Goal: Task Accomplishment & Management: Use online tool/utility

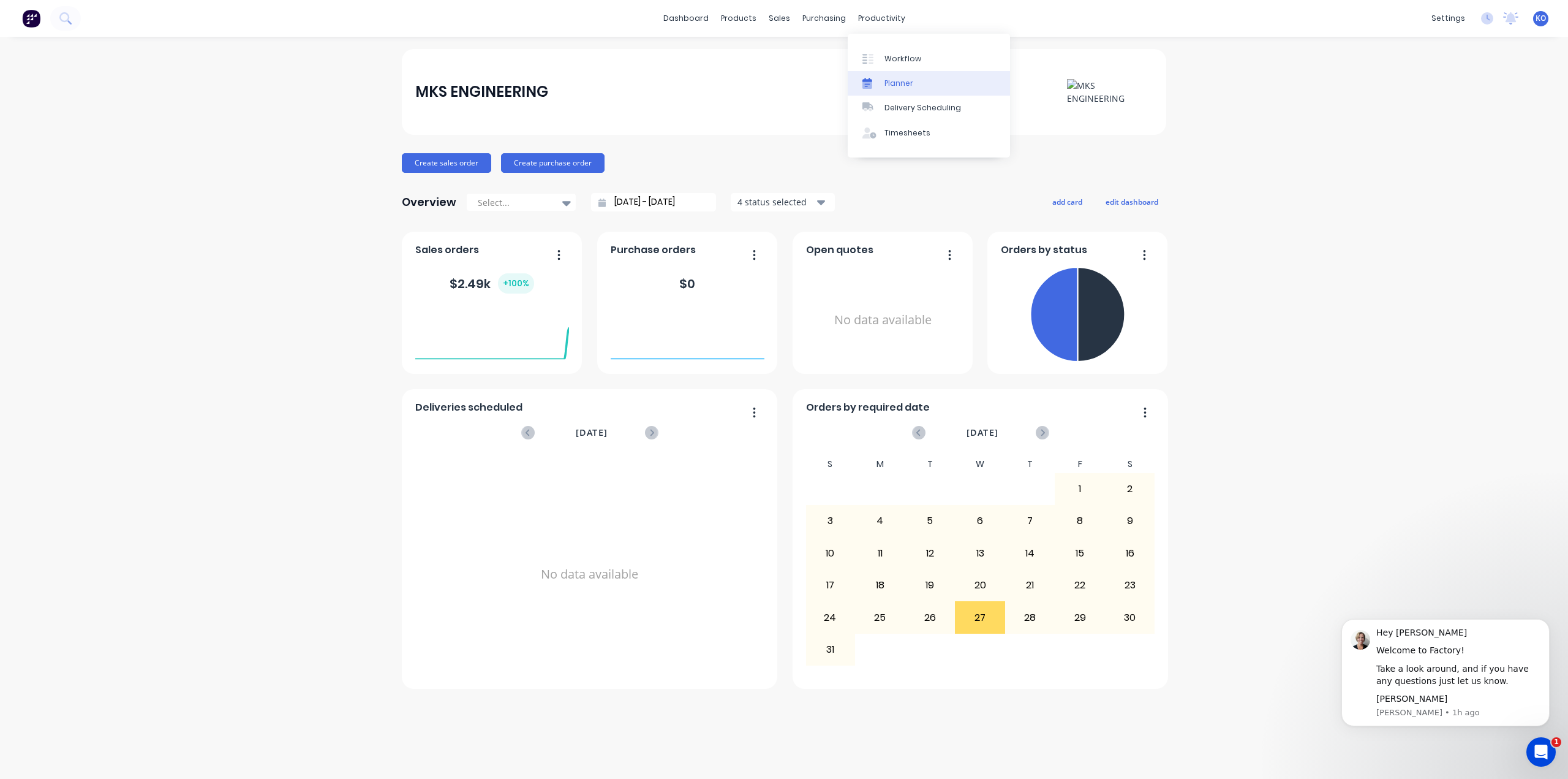
click at [904, 86] on div "Planner" at bounding box center [899, 83] width 28 height 11
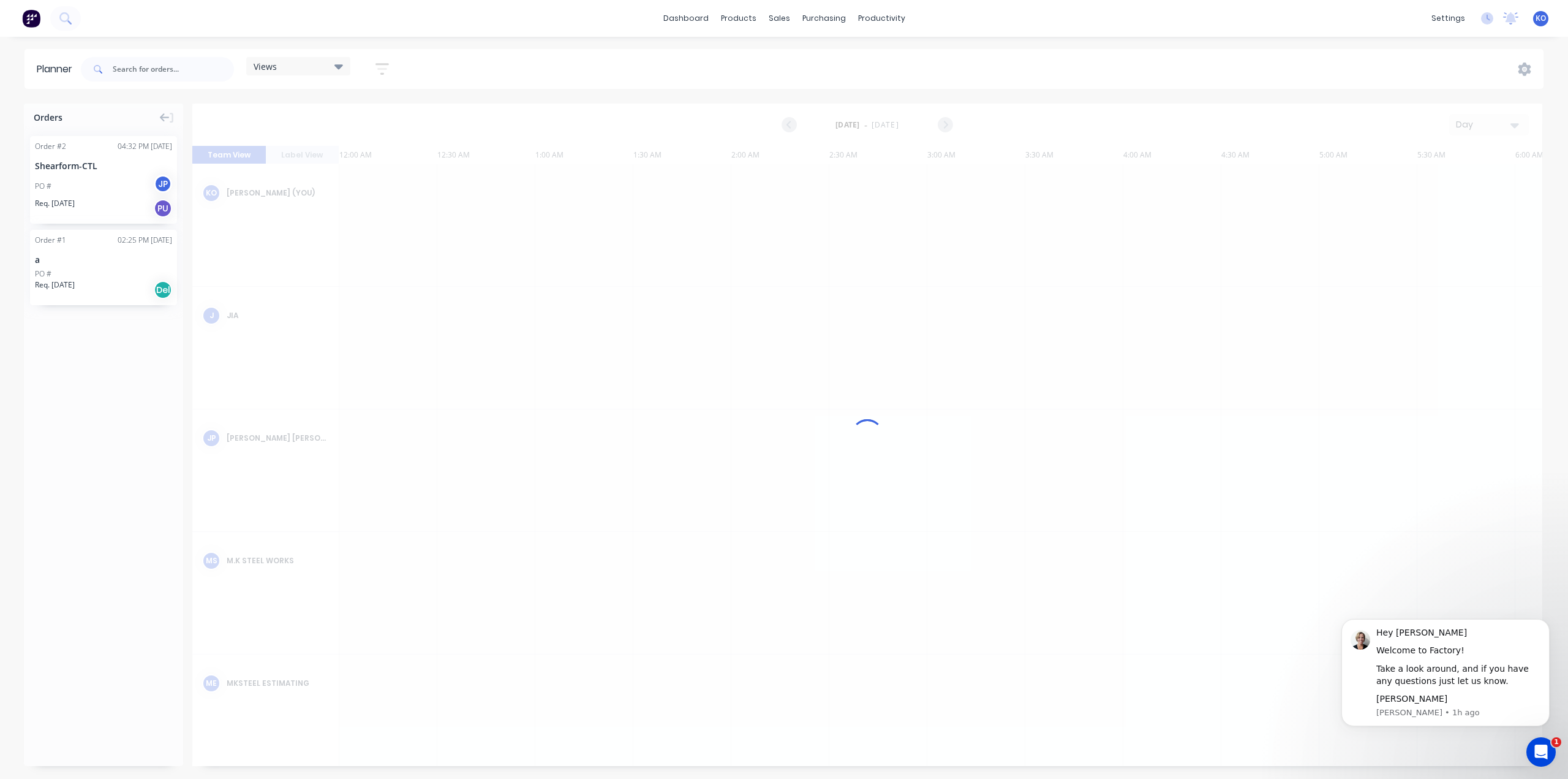
scroll to position [0, 3333]
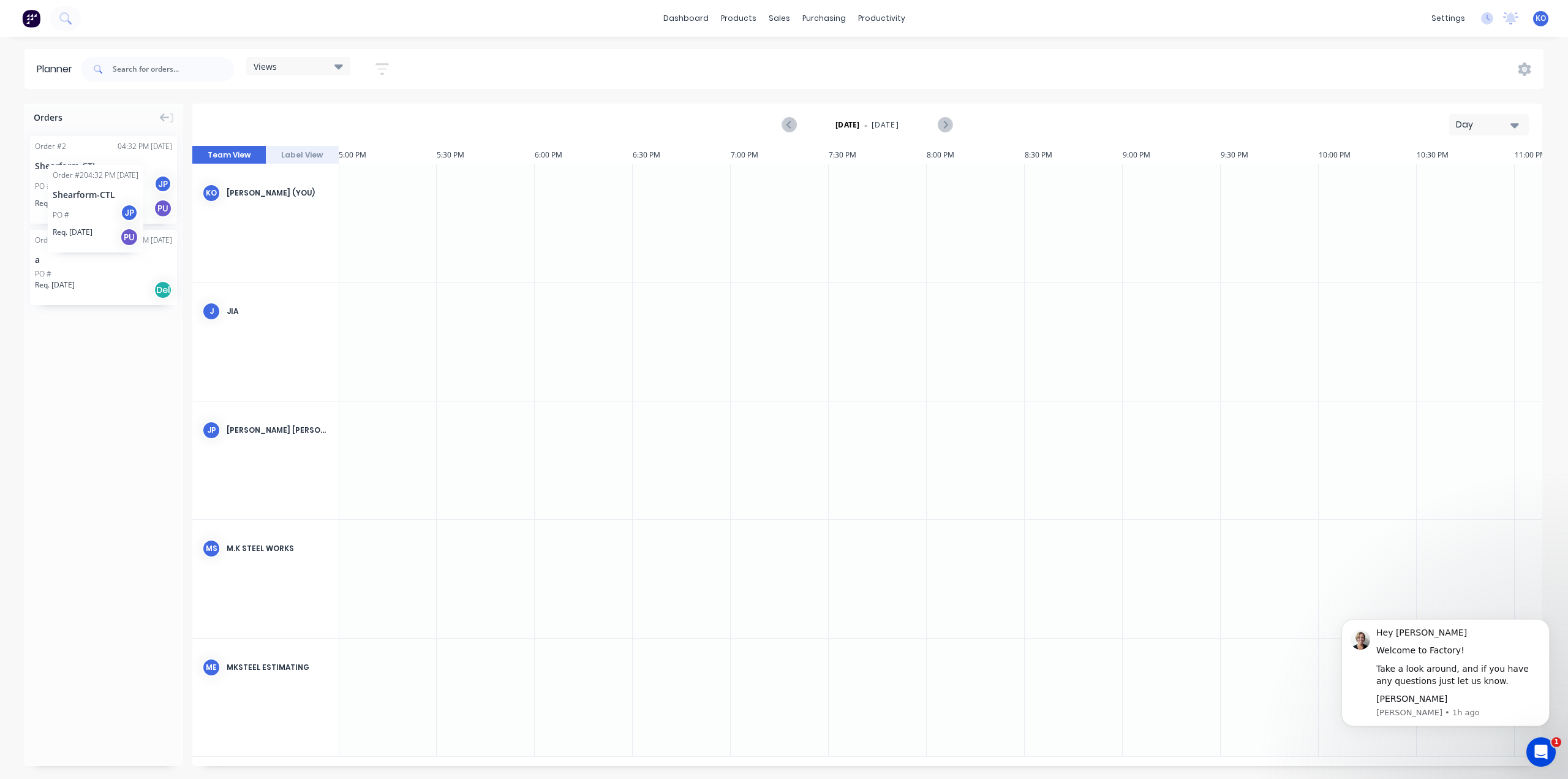
drag, startPoint x: 92, startPoint y: 181, endPoint x: 47, endPoint y: 155, distance: 52.0
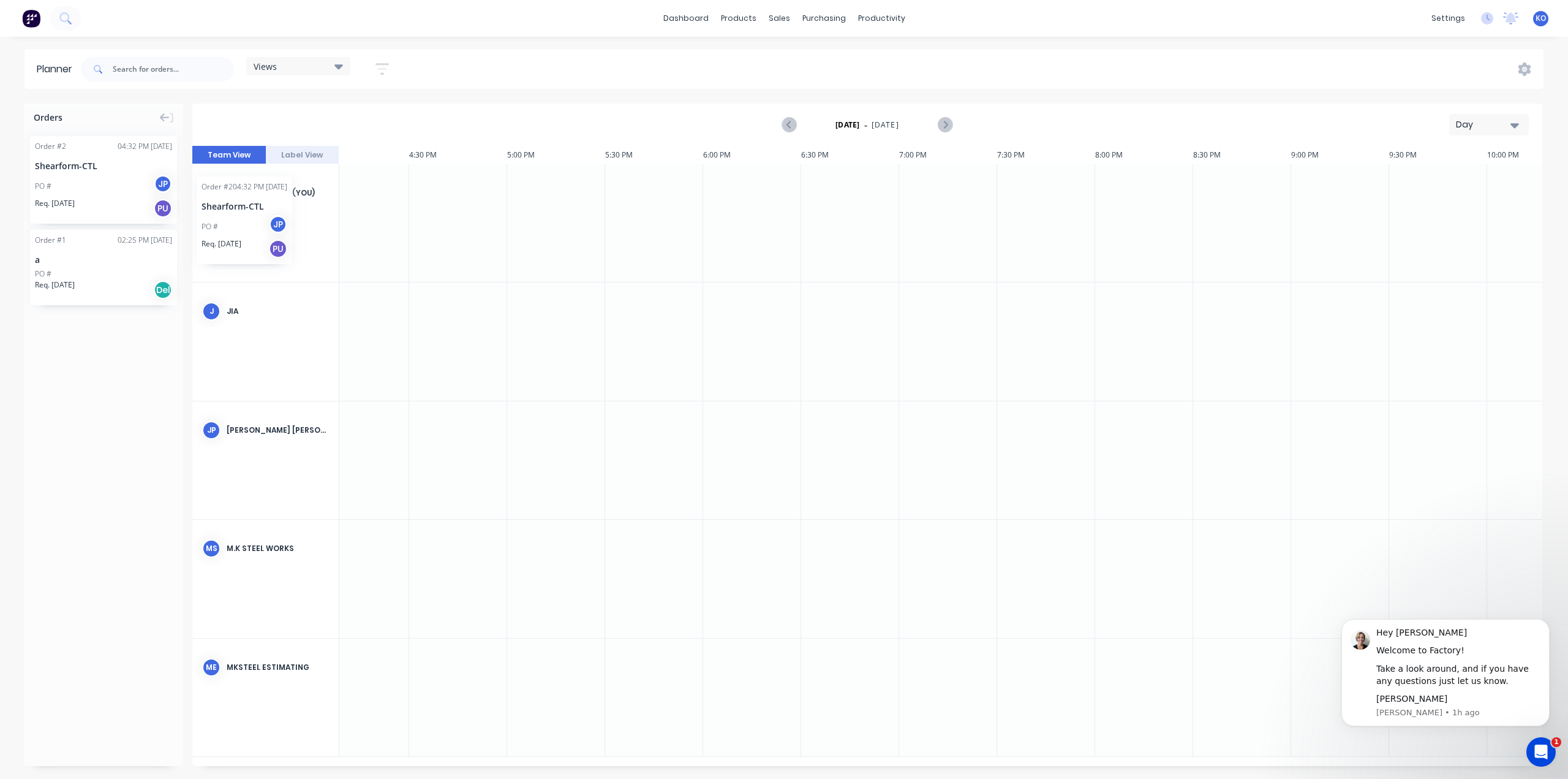
drag, startPoint x: 64, startPoint y: 180, endPoint x: 210, endPoint y: 174, distance: 146.1
click at [287, 150] on button "Label View" at bounding box center [302, 155] width 73 height 18
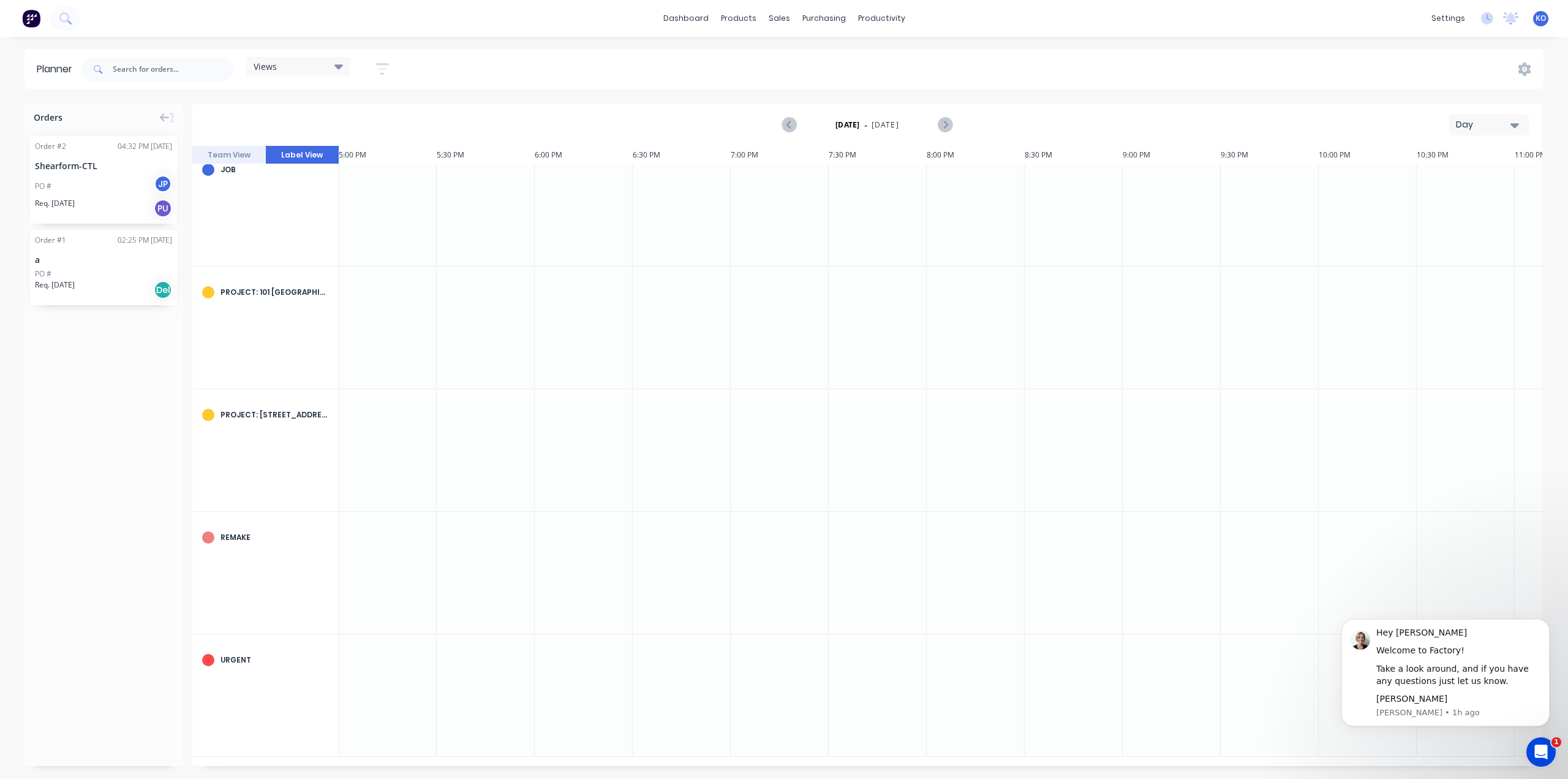
scroll to position [0, 3333]
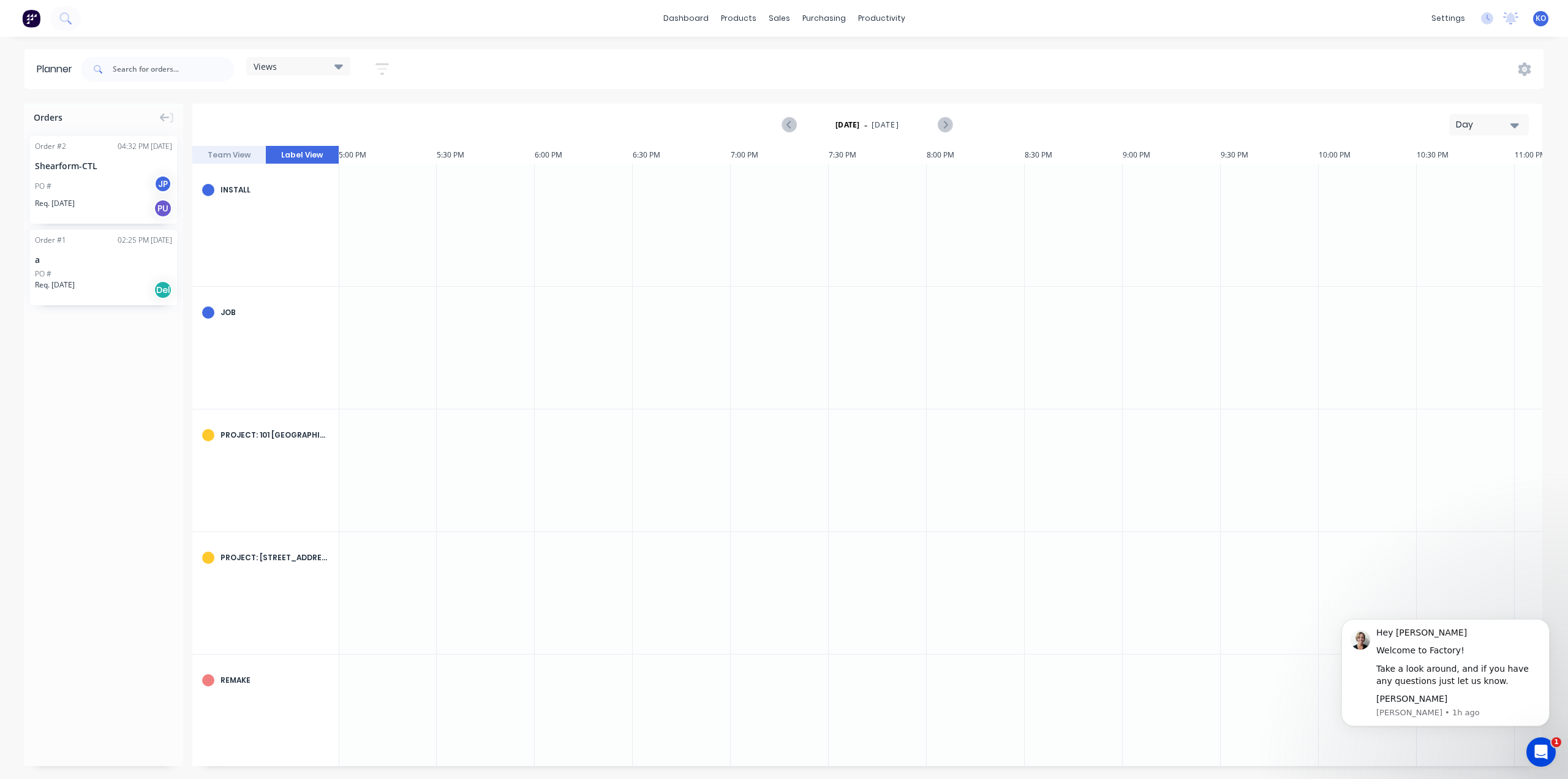
click at [231, 162] on button "Team View" at bounding box center [229, 155] width 73 height 18
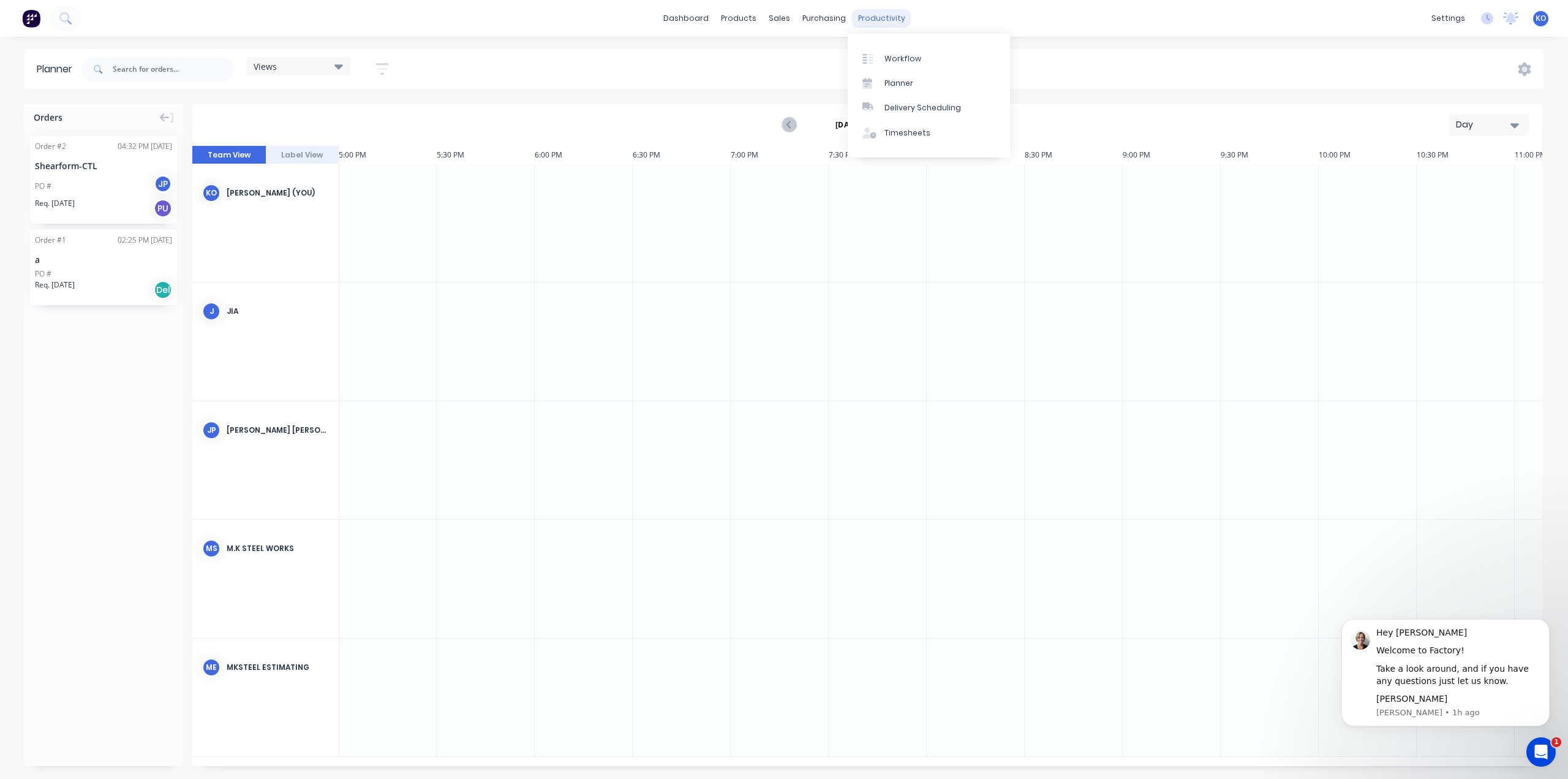
click at [880, 22] on div "productivity" at bounding box center [882, 18] width 60 height 18
click at [909, 113] on div "Delivery Scheduling" at bounding box center [922, 108] width 77 height 11
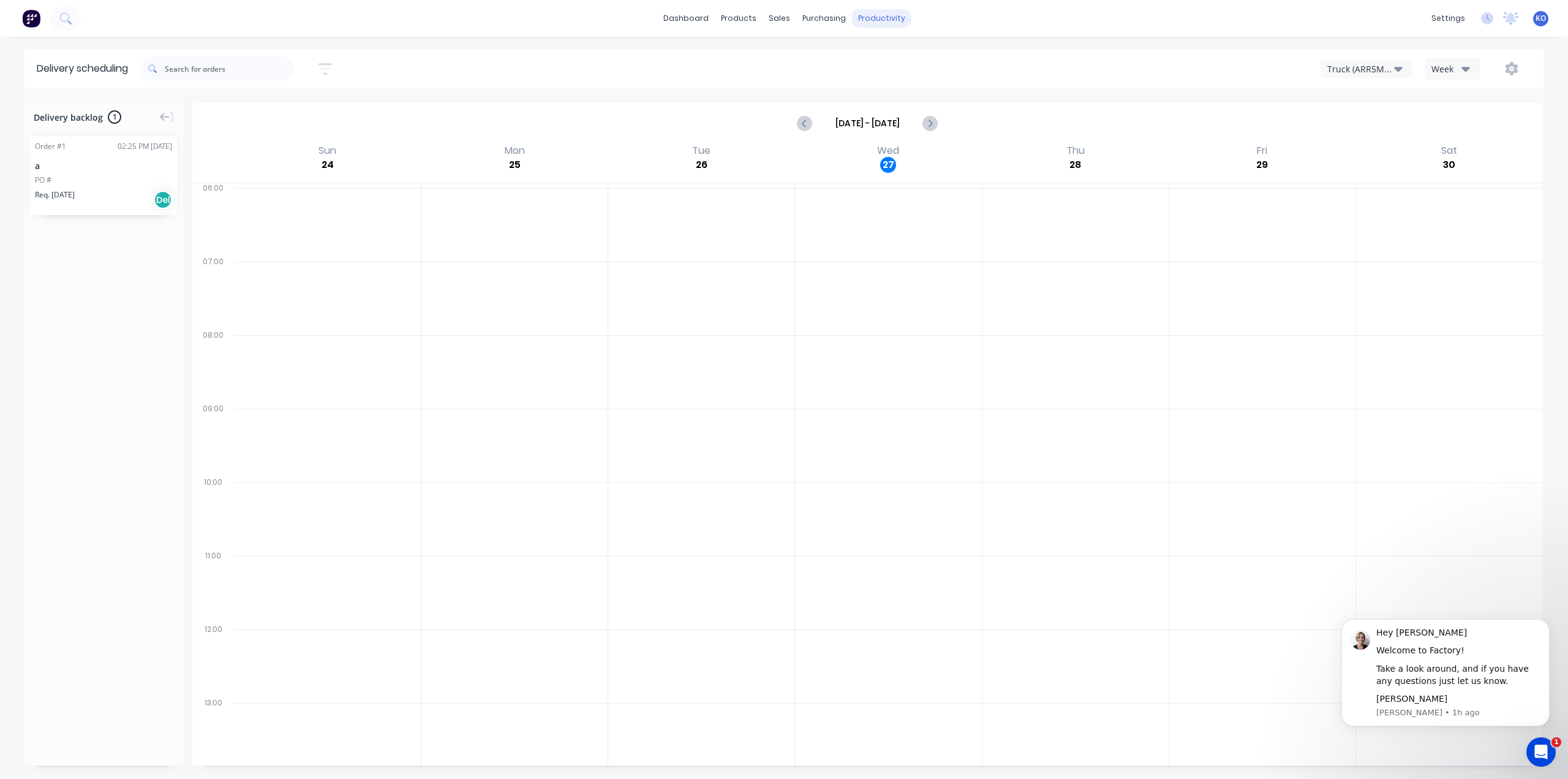
click at [879, 18] on div "productivity" at bounding box center [882, 18] width 60 height 18
click at [888, 101] on link "Delivery Scheduling" at bounding box center [928, 108] width 162 height 24
click at [893, 128] on div "Timesheets" at bounding box center [907, 133] width 46 height 11
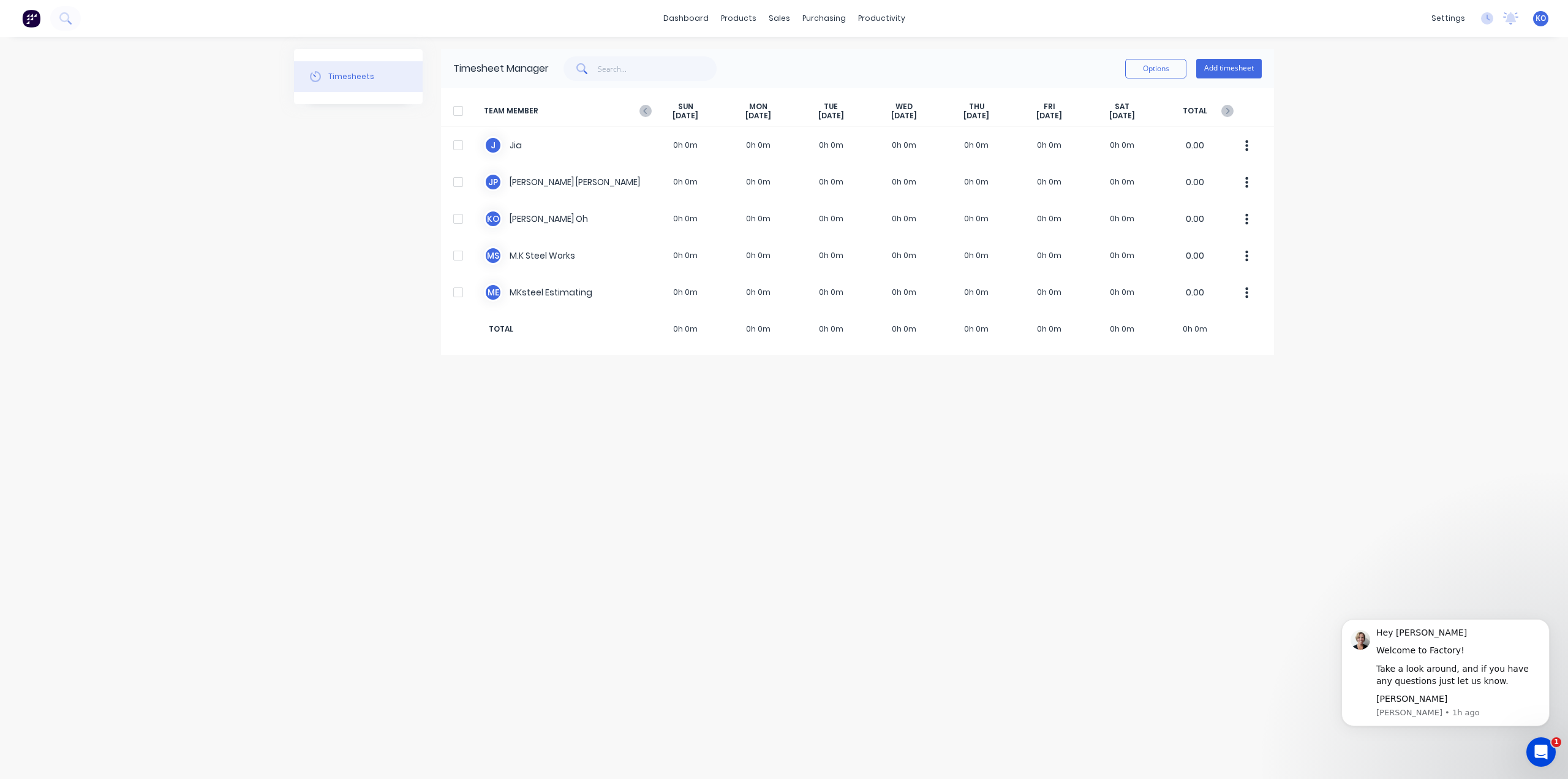
click at [28, 18] on img at bounding box center [31, 18] width 18 height 18
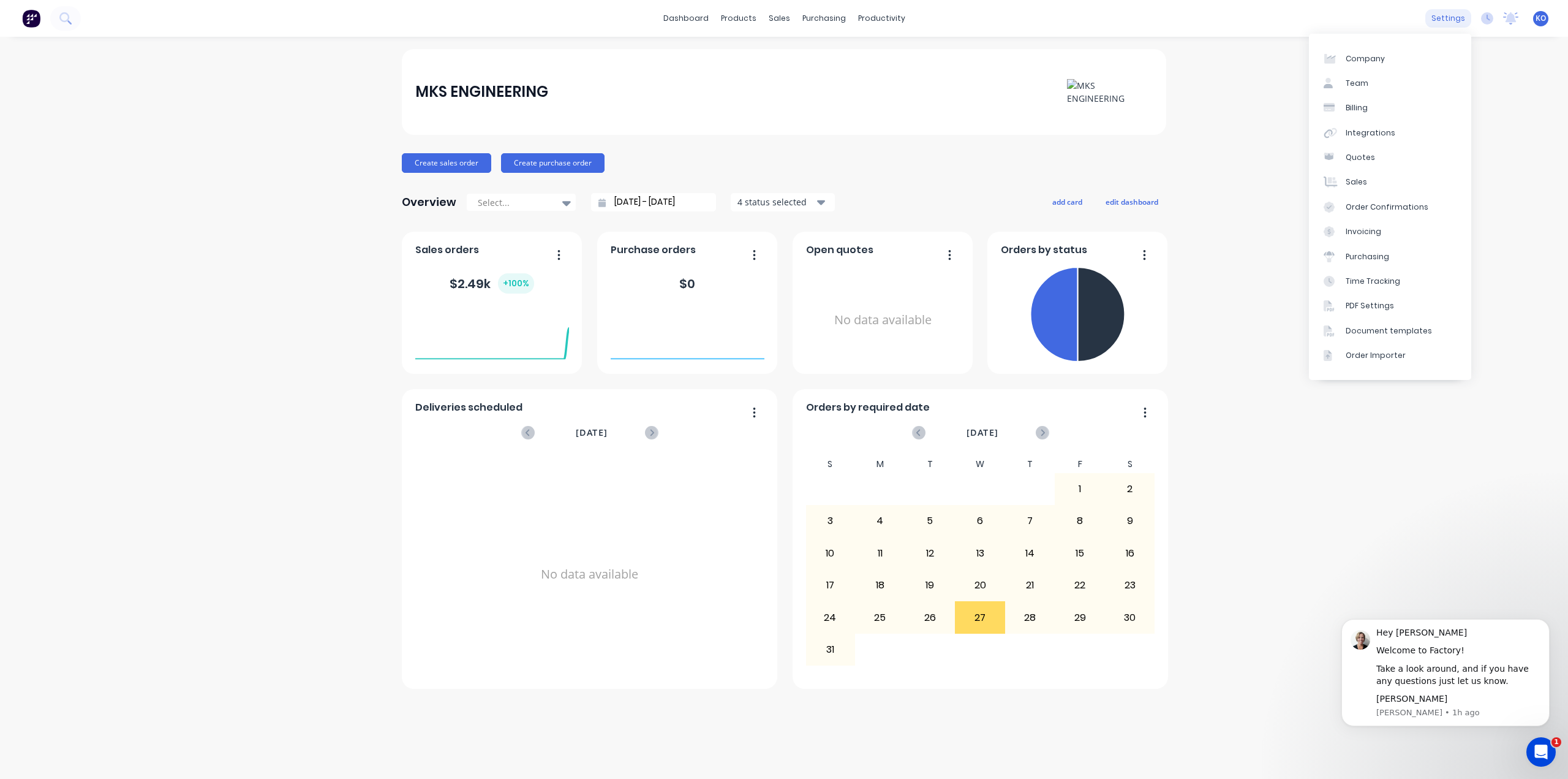
click at [1459, 22] on div "settings" at bounding box center [1449, 18] width 46 height 18
click at [1407, 140] on link "Integrations" at bounding box center [1390, 133] width 162 height 24
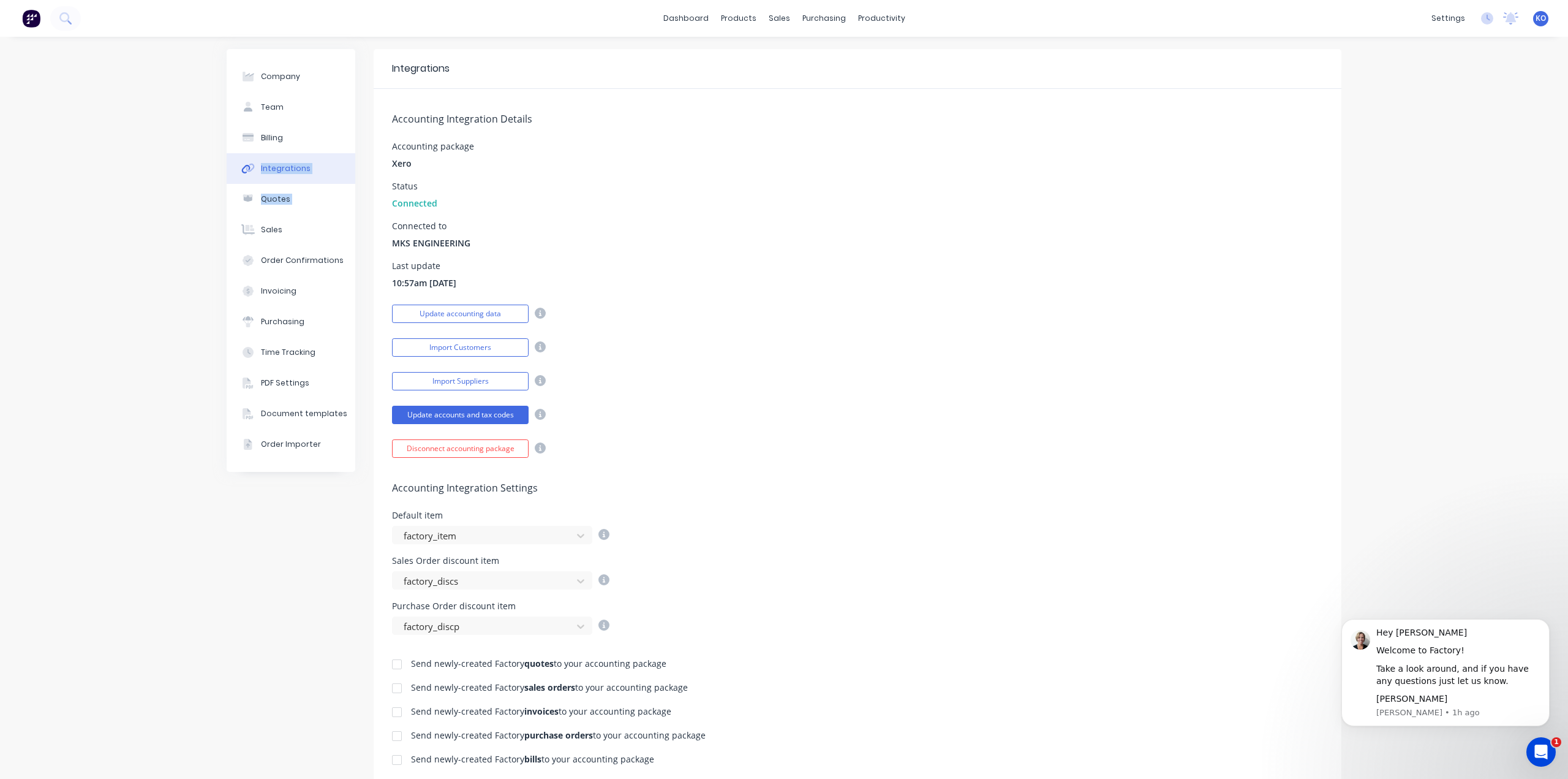
drag, startPoint x: 138, startPoint y: 177, endPoint x: 135, endPoint y: 193, distance: 16.3
click at [139, 179] on div "Company Team Billing Integrations Quotes Sales Order Confirmations Invoicing Pu…" at bounding box center [784, 536] width 1568 height 1000
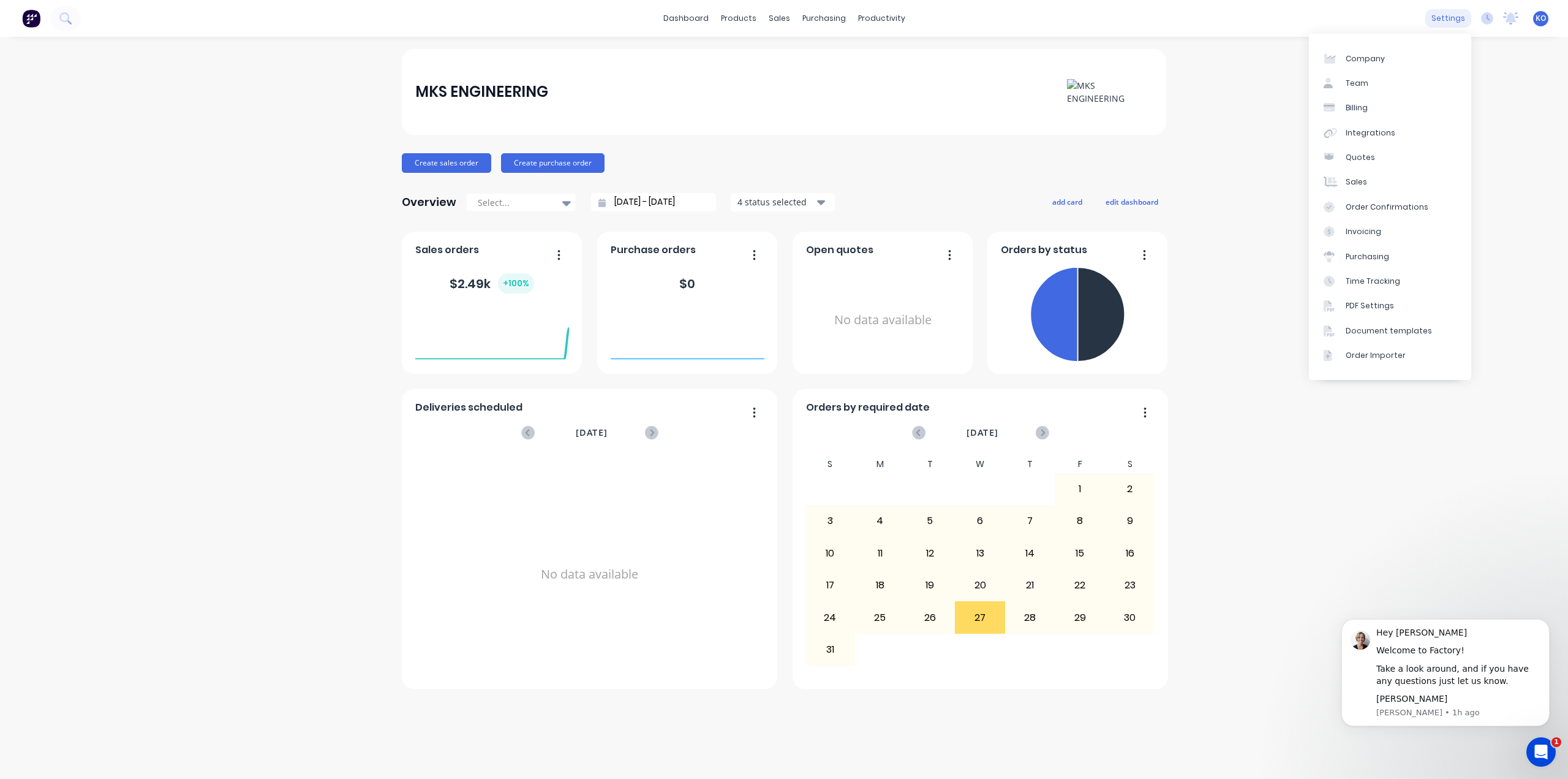
click at [1458, 22] on div "settings" at bounding box center [1449, 18] width 46 height 18
click at [1411, 83] on link "Team" at bounding box center [1390, 83] width 162 height 24
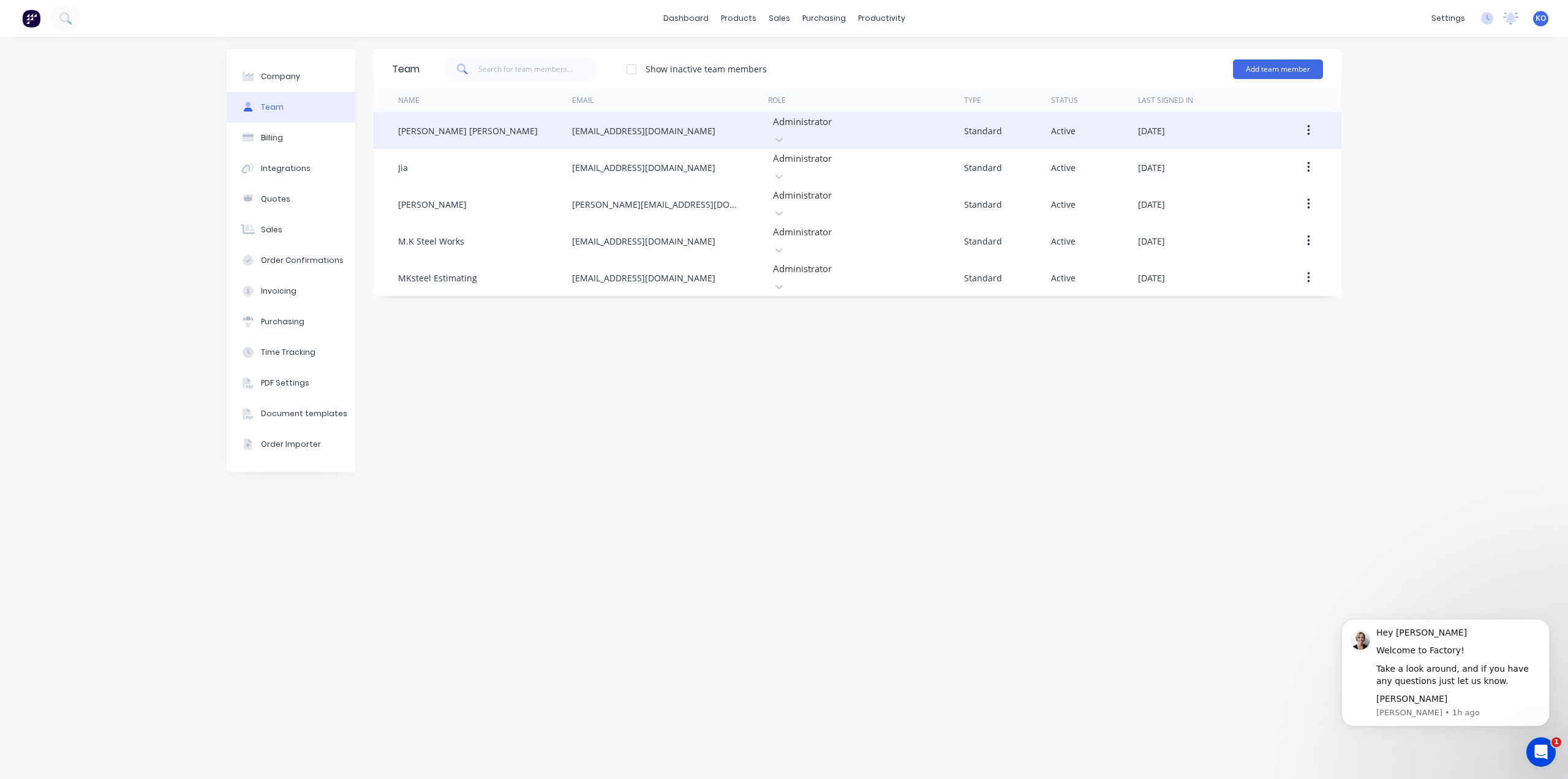
click at [1314, 132] on button "button" at bounding box center [1308, 130] width 28 height 22
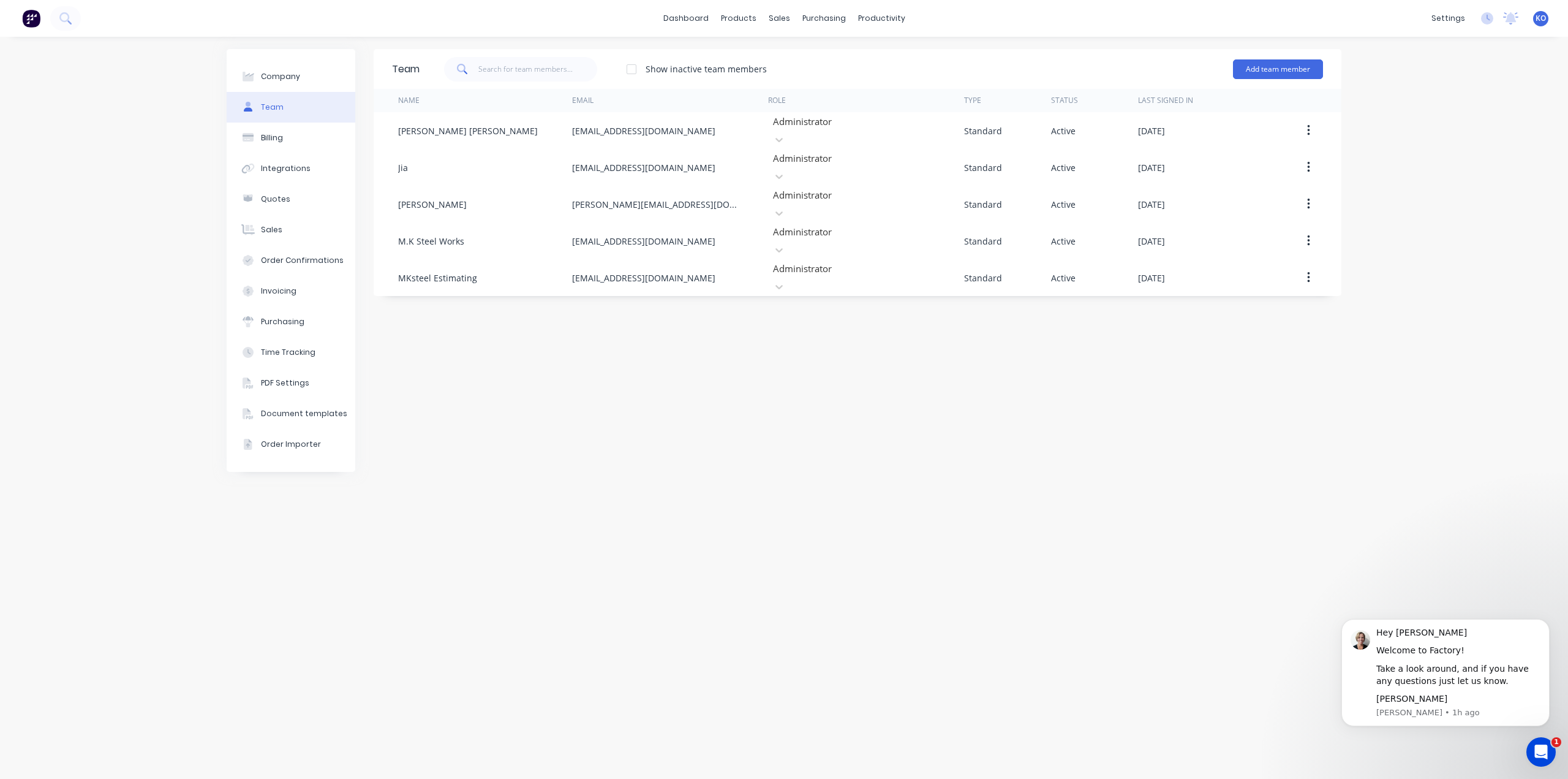
click at [1449, 147] on div "Company Team Billing Integrations Quotes Sales Order Confirmations Invoicing Pu…" at bounding box center [784, 408] width 1568 height 742
click at [694, 24] on link "dashboard" at bounding box center [686, 18] width 58 height 18
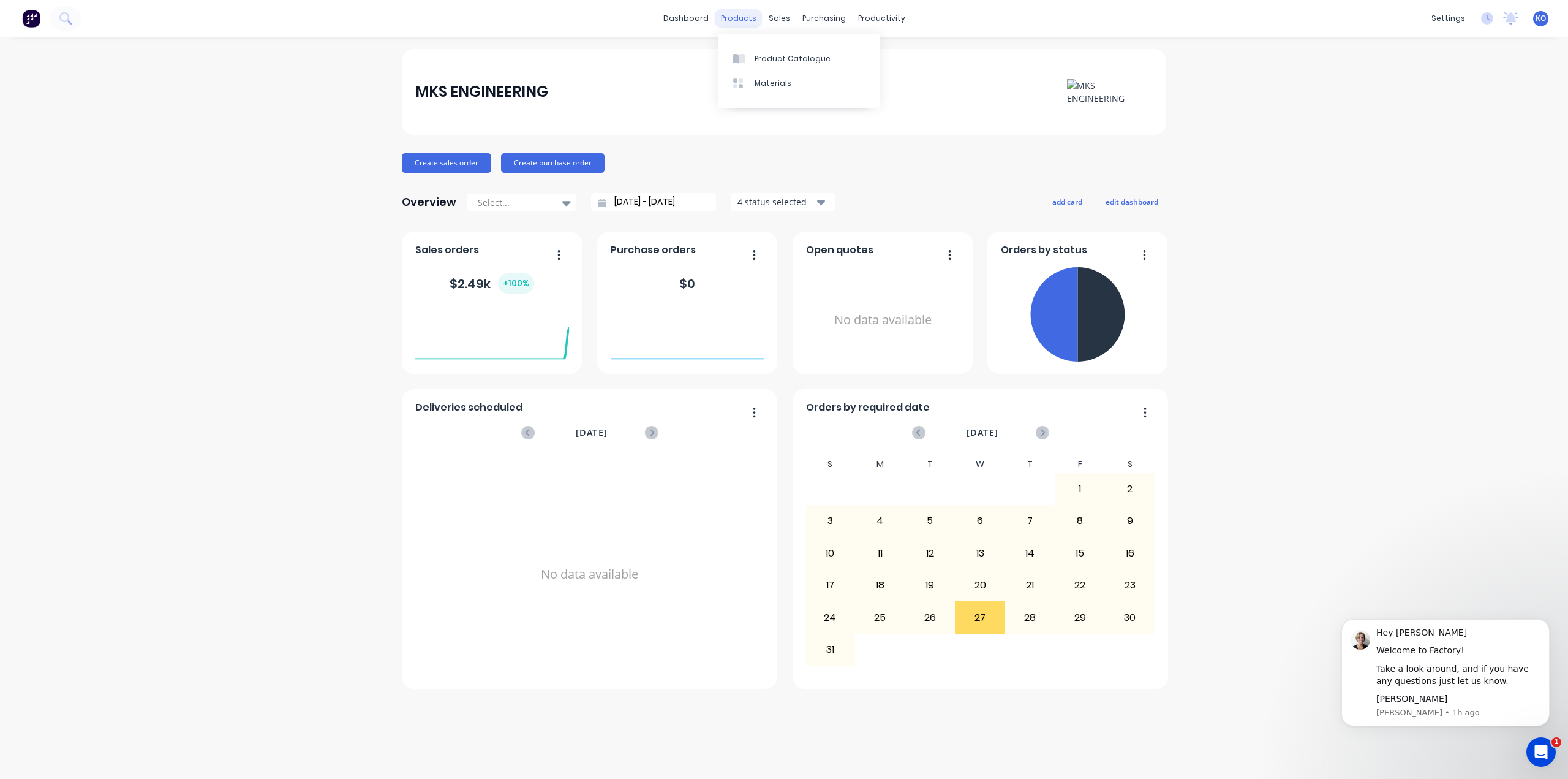
click at [729, 16] on div "products" at bounding box center [739, 18] width 47 height 18
click at [757, 60] on div "Product Catalogue" at bounding box center [793, 59] width 76 height 11
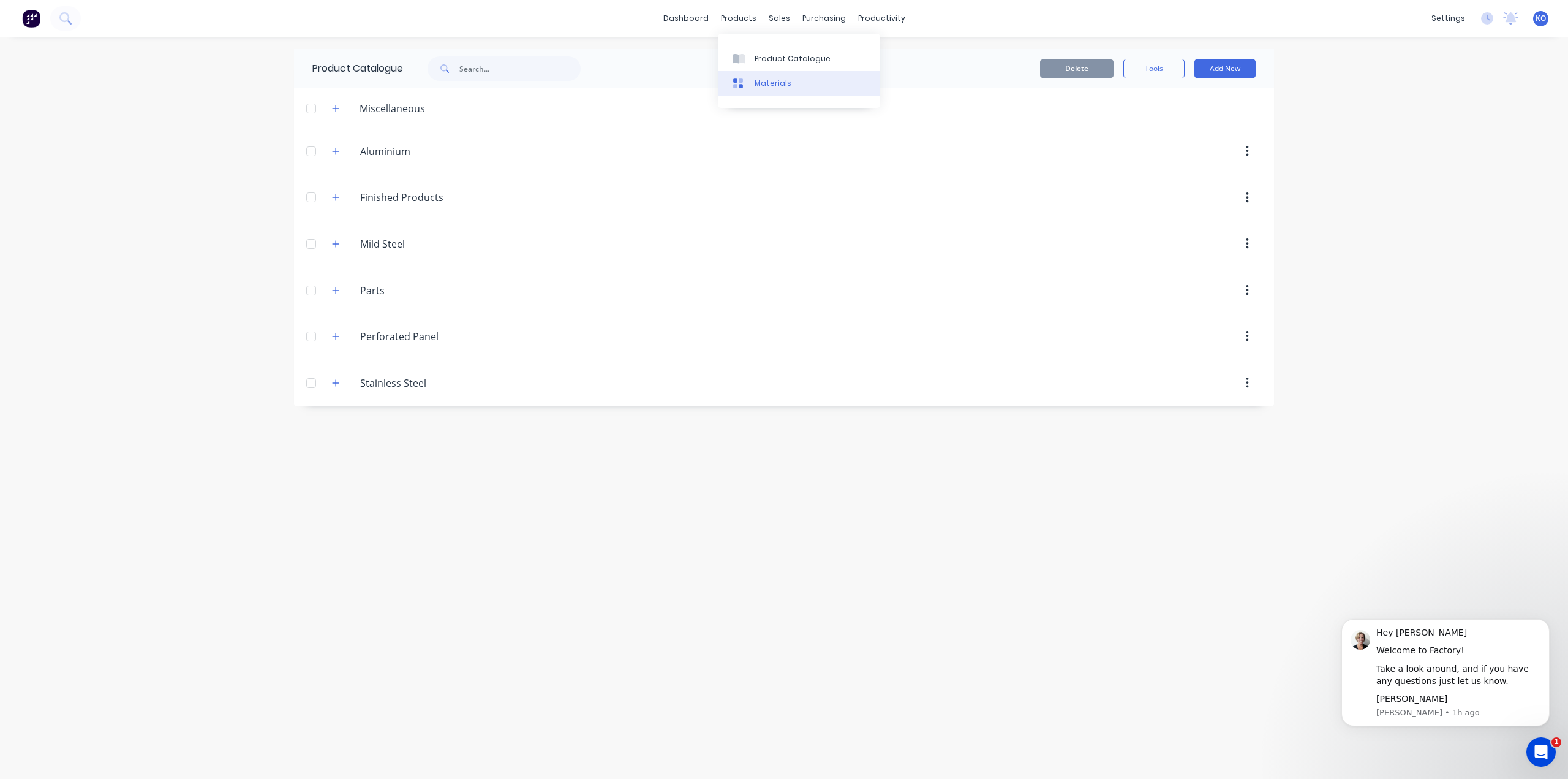
click at [762, 79] on div "Materials" at bounding box center [773, 83] width 37 height 11
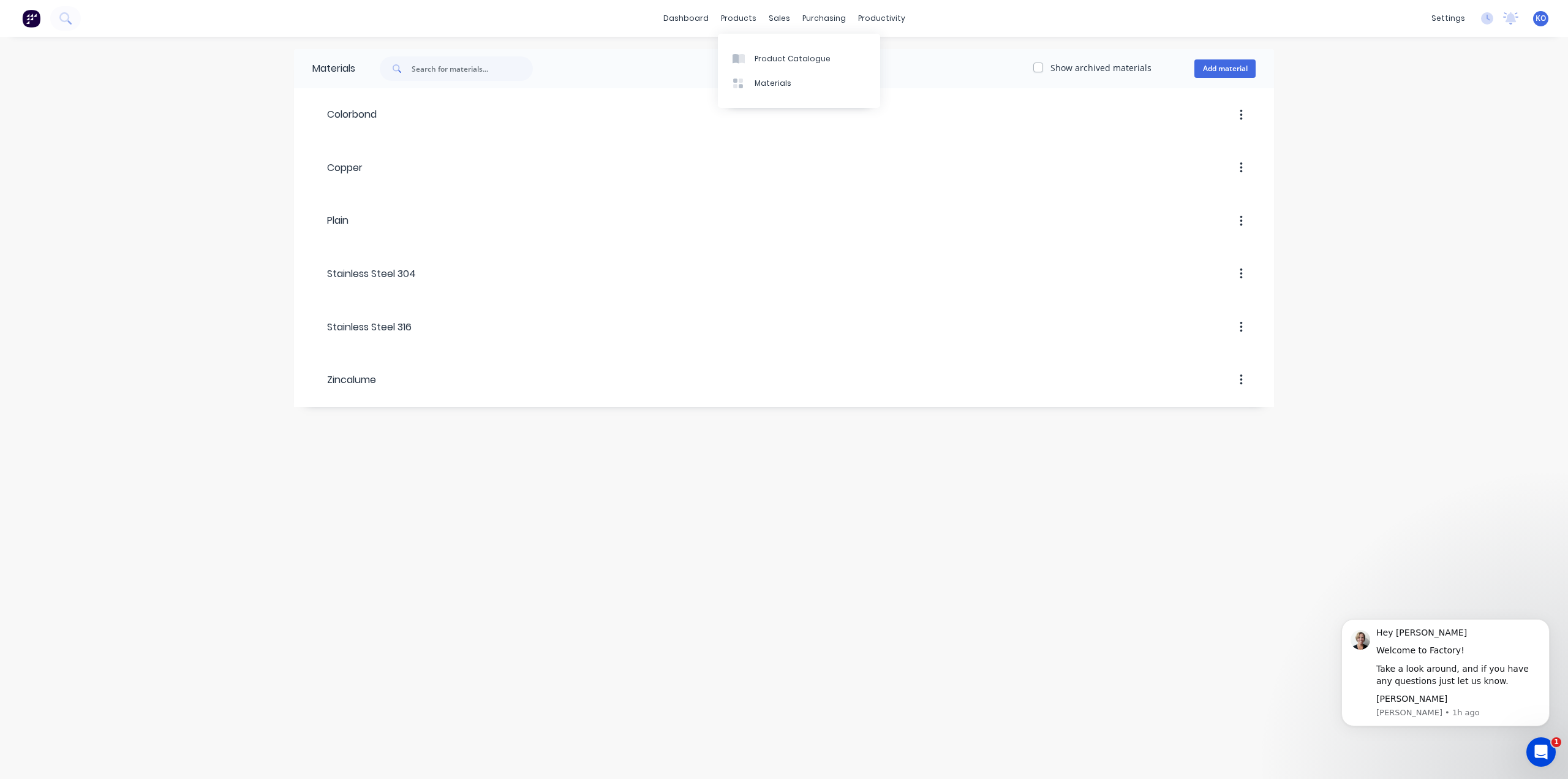
click at [751, 41] on div "Product Catalogue Materials" at bounding box center [798, 71] width 162 height 74
click at [751, 52] on link "Product Catalogue" at bounding box center [798, 58] width 162 height 24
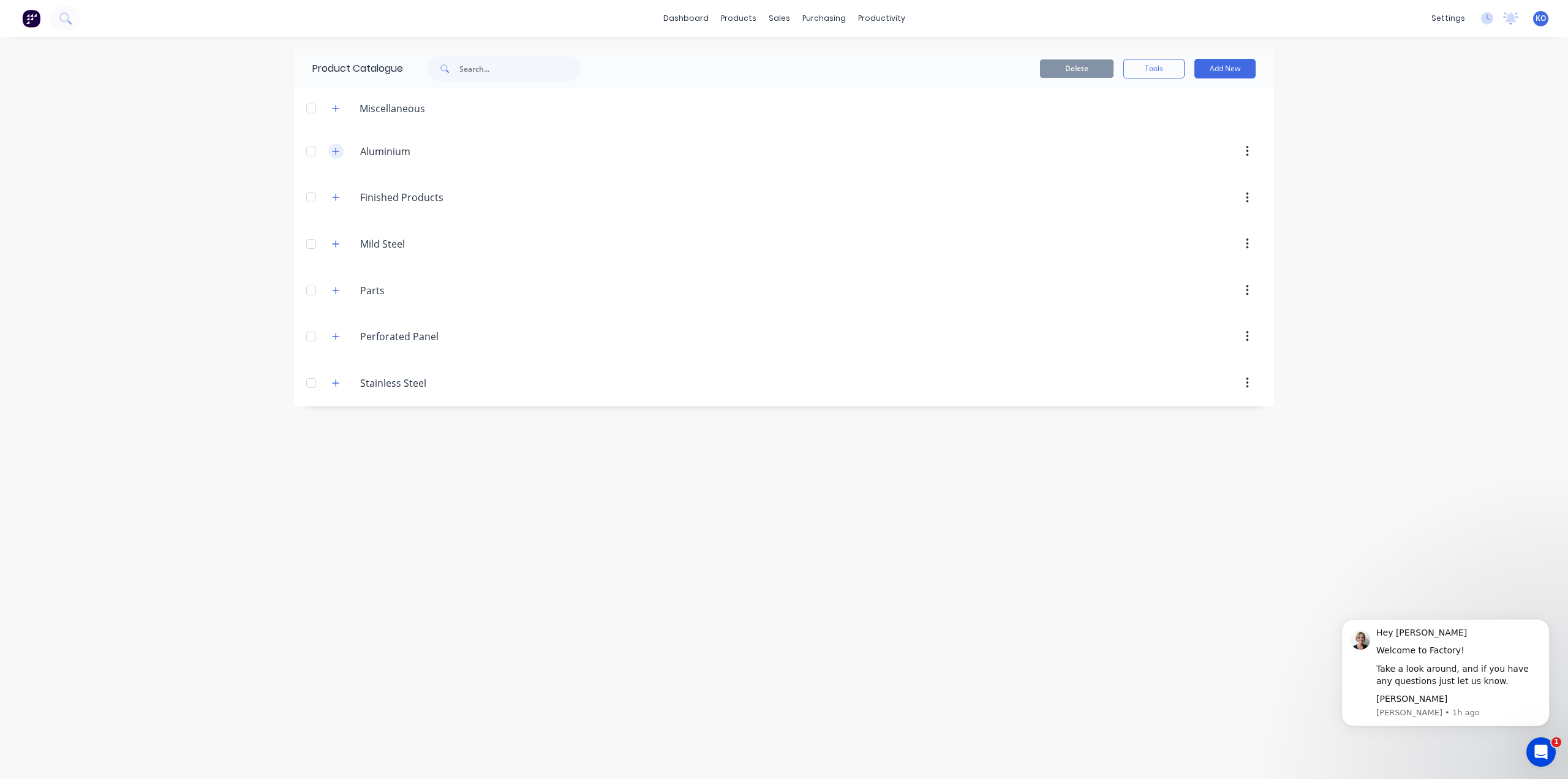
click at [338, 153] on icon "button" at bounding box center [335, 151] width 7 height 9
click at [395, 149] on input "Aluminium" at bounding box center [432, 151] width 144 height 15
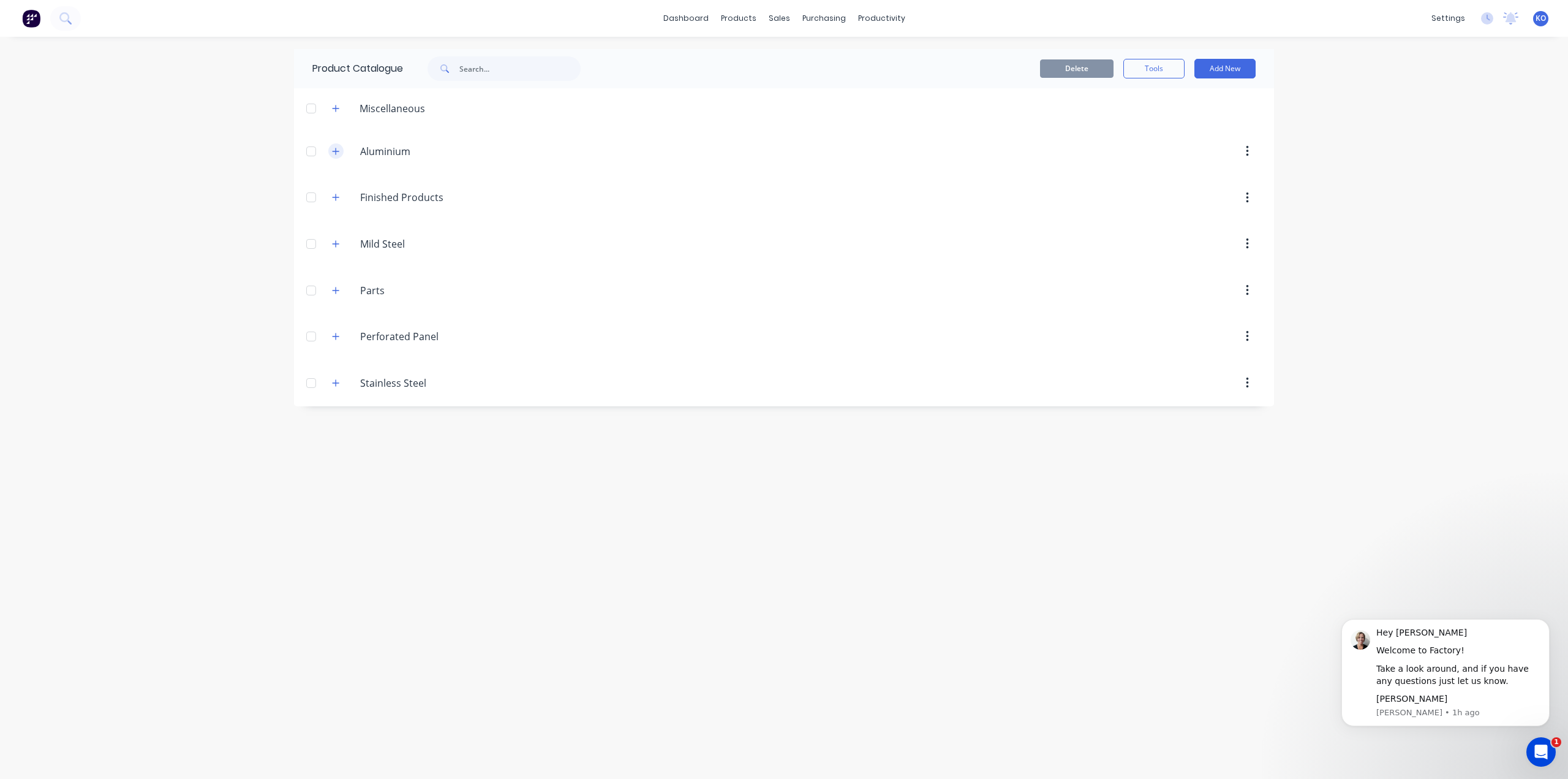
click at [333, 147] on icon "button" at bounding box center [335, 151] width 7 height 9
click at [344, 200] on div "Finished.Products Finished Products" at bounding box center [418, 197] width 192 height 22
click at [339, 200] on button "button" at bounding box center [336, 197] width 16 height 16
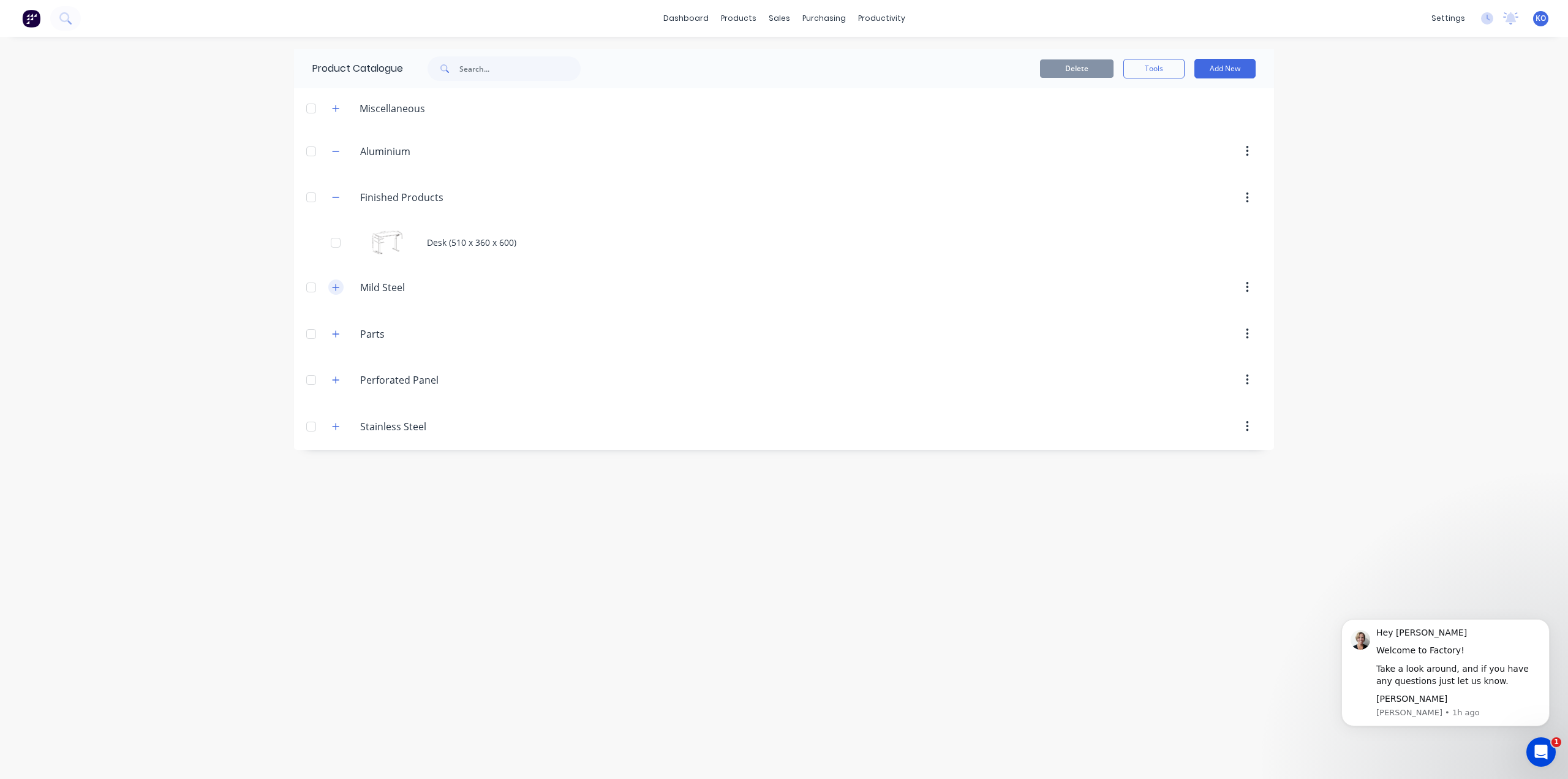
click at [340, 288] on button "button" at bounding box center [336, 287] width 16 height 16
click at [365, 288] on input "Mild Steel" at bounding box center [432, 288] width 144 height 15
click at [363, 326] on input "Parts" at bounding box center [432, 334] width 144 height 15
click at [333, 419] on button "button" at bounding box center [336, 426] width 16 height 16
click at [758, 84] on div "Materials" at bounding box center [773, 83] width 37 height 11
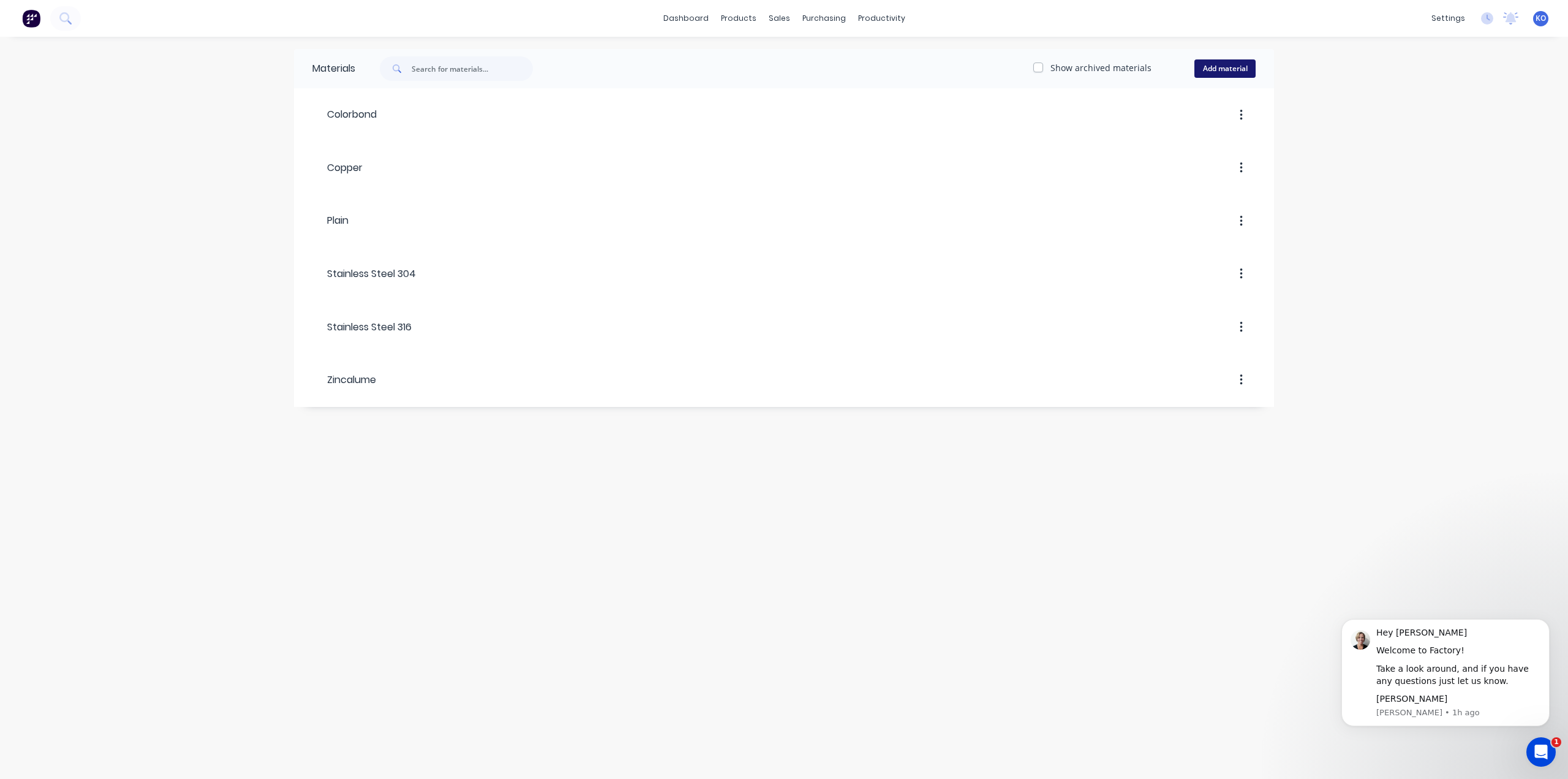
click at [1220, 69] on button "Add material" at bounding box center [1225, 69] width 61 height 18
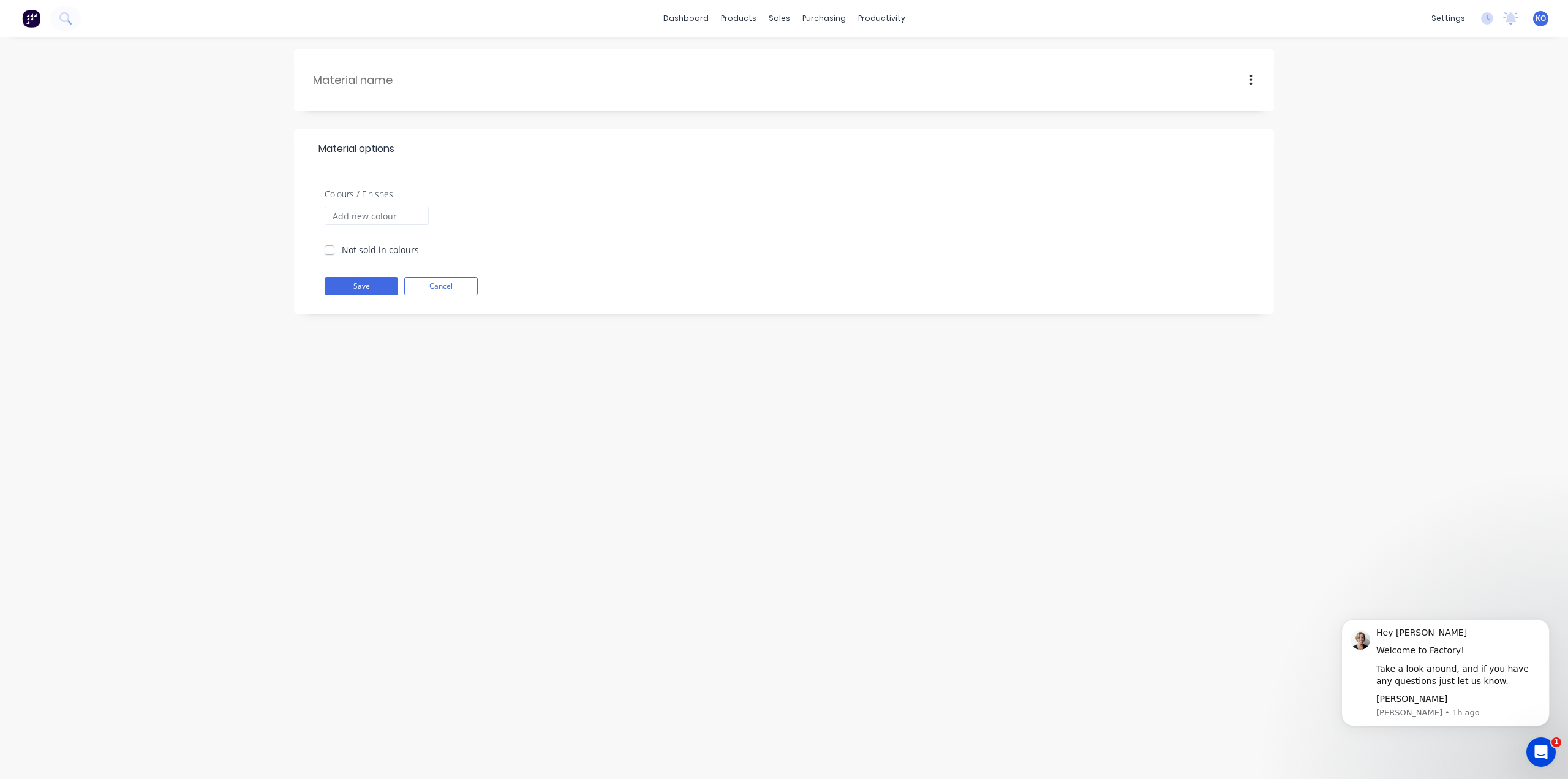
click at [256, 112] on div "Material options Colours / Finishes Not sold in colours Save Cancel" at bounding box center [784, 408] width 1568 height 742
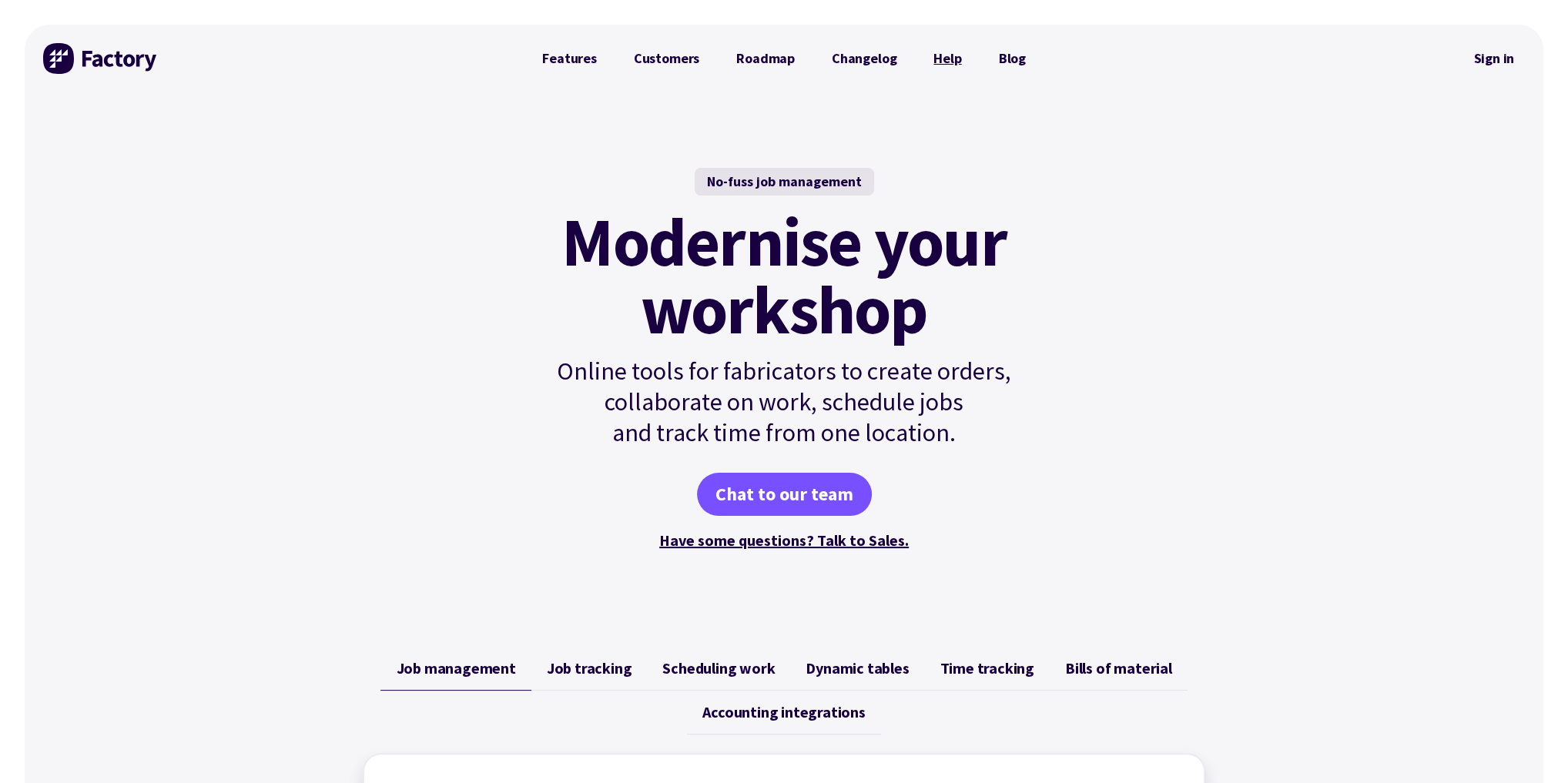
click at [963, 63] on link "Help" at bounding box center [947, 59] width 65 height 31
